Goal: Find specific page/section: Find specific page/section

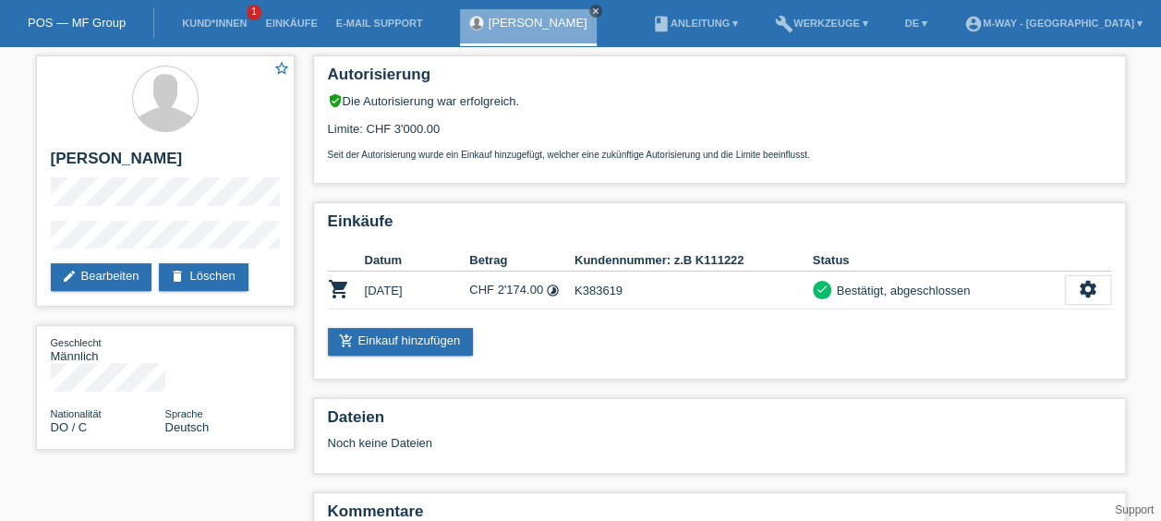
click at [591, 8] on icon "close" at bounding box center [595, 10] width 9 height 9
click at [78, 13] on div "POS — MF Group" at bounding box center [77, 22] width 154 height 30
click at [84, 20] on link "POS — MF Group" at bounding box center [77, 23] width 98 height 14
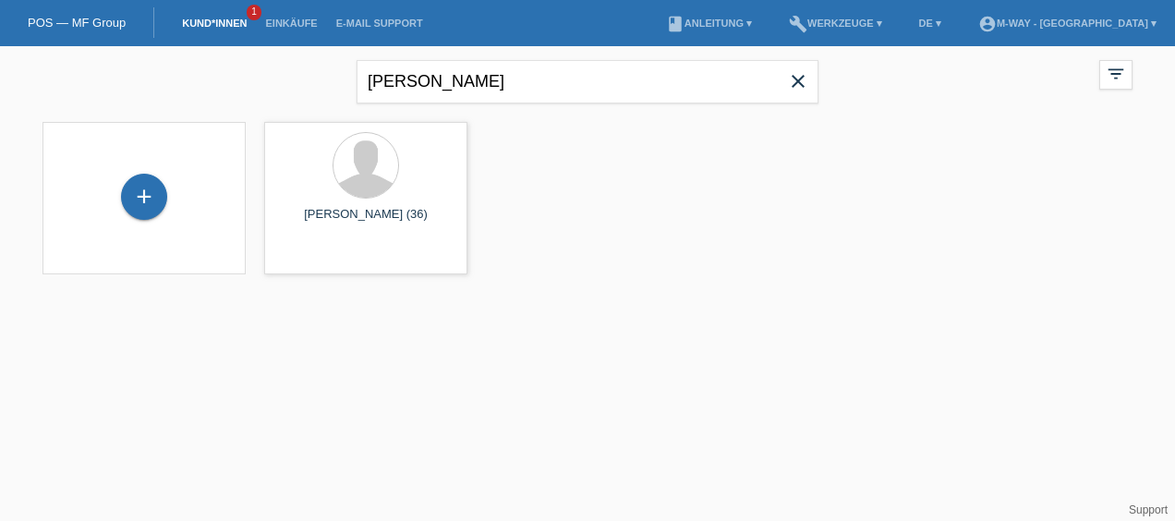
click at [801, 77] on icon "close" at bounding box center [798, 81] width 22 height 22
